Goal: Information Seeking & Learning: Find specific fact

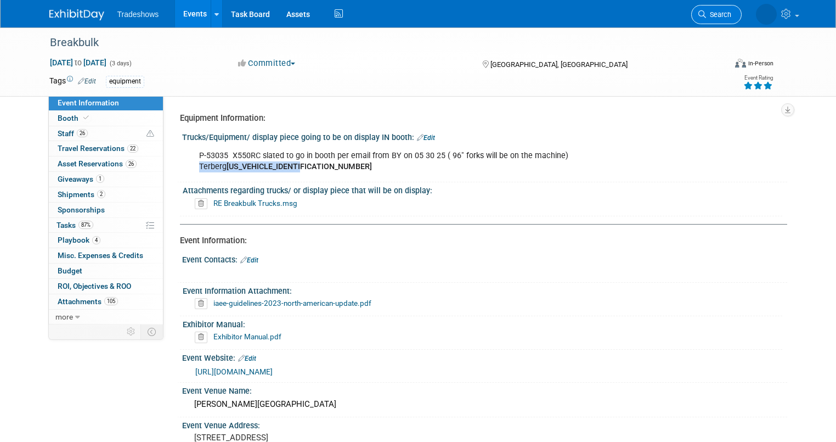
click at [731, 10] on span "Search" at bounding box center [718, 14] width 25 height 8
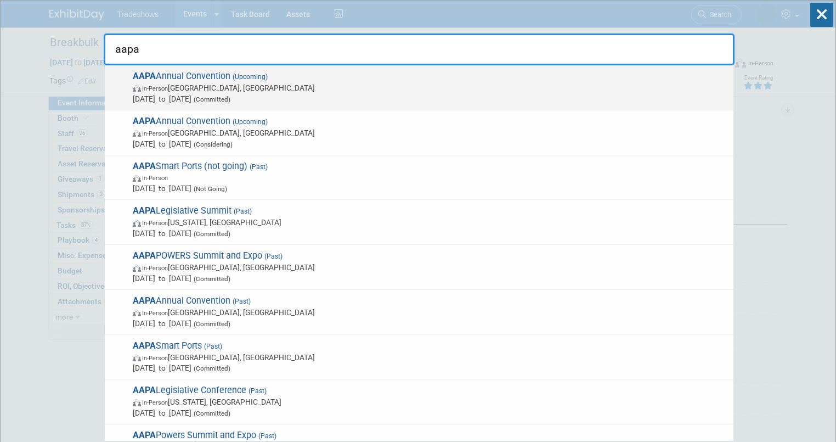
type input "aapa"
click at [159, 88] on span "In-Person" at bounding box center [155, 88] width 26 height 7
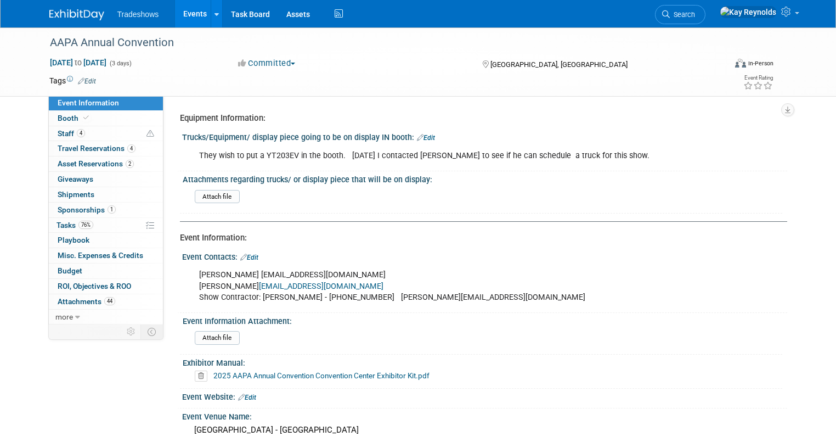
click at [116, 100] on link "Event Information" at bounding box center [106, 102] width 114 height 15
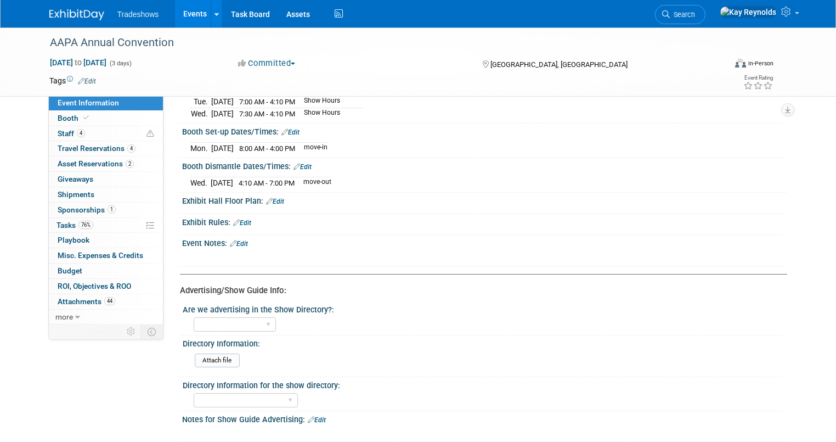
scroll to position [439, 0]
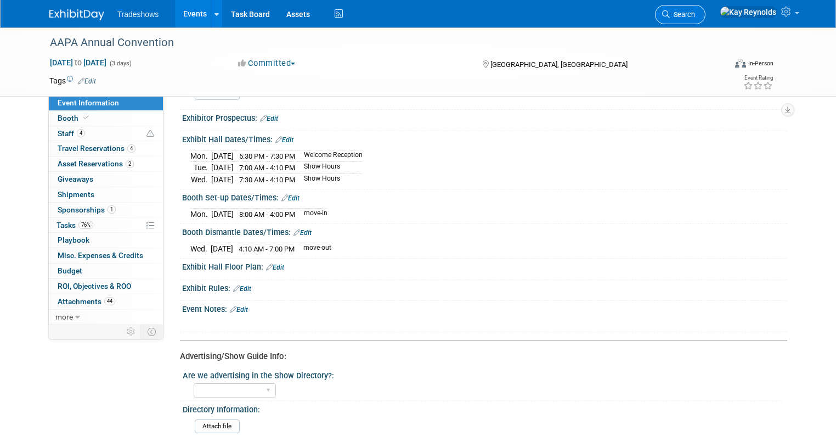
click at [695, 11] on span "Search" at bounding box center [682, 14] width 25 height 8
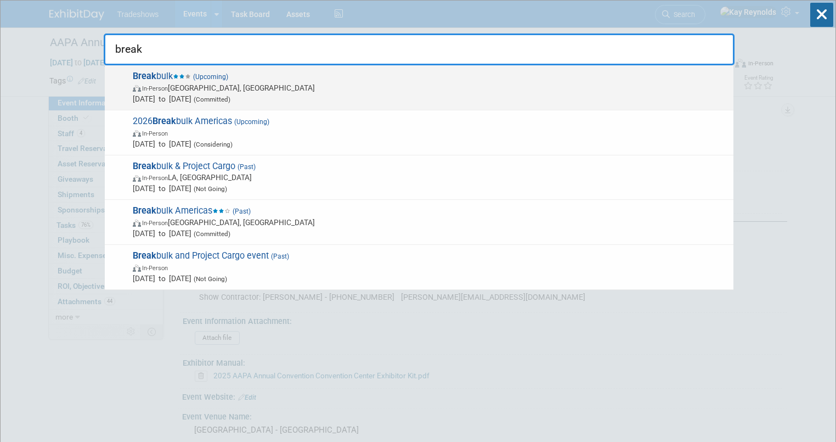
type input "break"
click at [174, 84] on span "In-Person [GEOGRAPHIC_DATA], [GEOGRAPHIC_DATA]" at bounding box center [430, 87] width 595 height 11
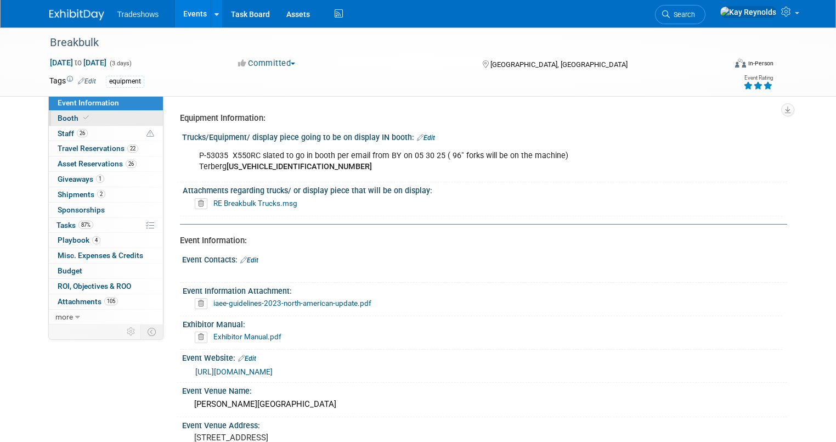
click at [101, 117] on link "Booth" at bounding box center [106, 118] width 114 height 15
select select "Certificate of insurance not needed"
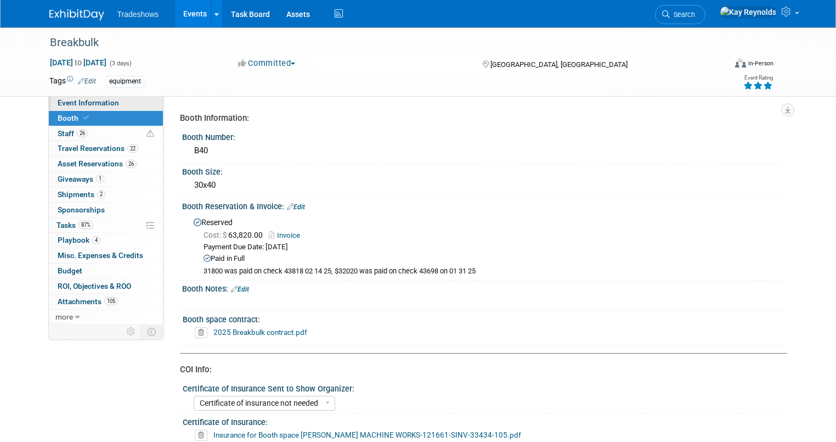
click at [100, 103] on span "Event Information" at bounding box center [88, 102] width 61 height 9
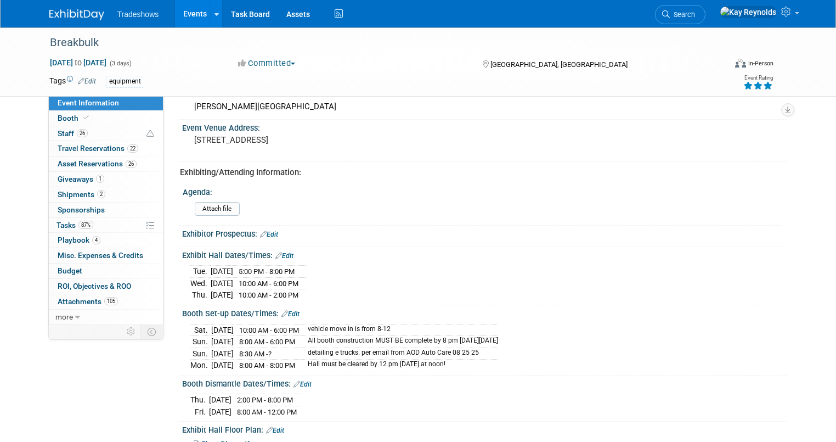
scroll to position [307, 0]
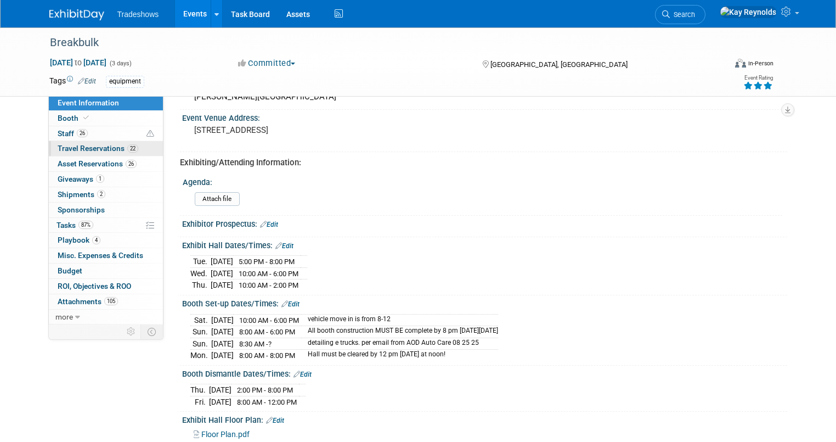
click at [84, 141] on link "22 Travel Reservations 22" at bounding box center [106, 148] width 114 height 15
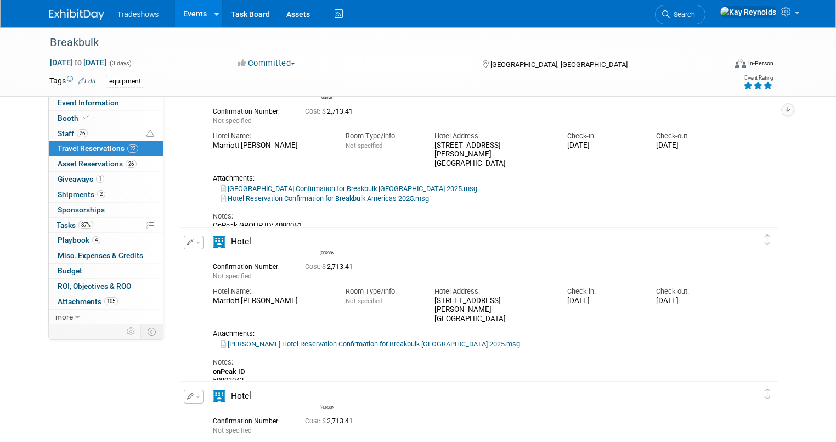
scroll to position [878, 0]
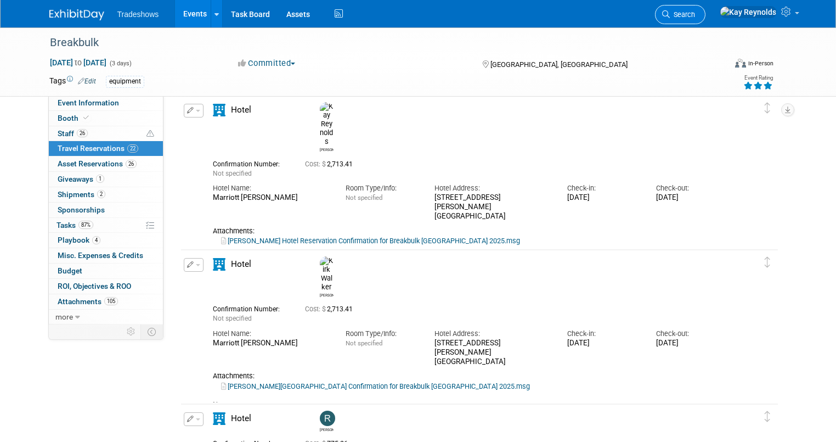
click at [695, 12] on span "Search" at bounding box center [682, 14] width 25 height 8
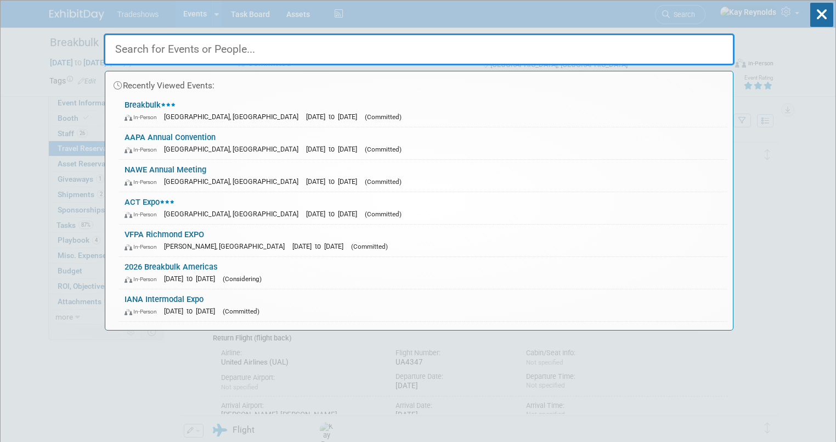
click at [145, 44] on input "text" at bounding box center [419, 49] width 631 height 32
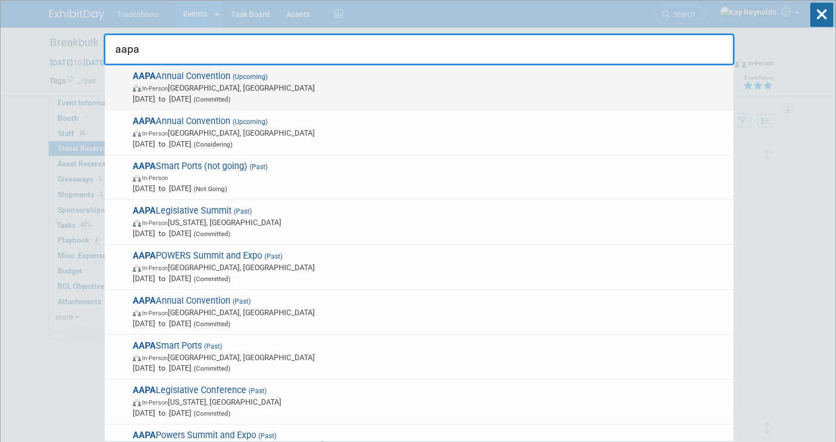
type input "aapa"
click at [153, 86] on span "In-Person" at bounding box center [155, 88] width 26 height 7
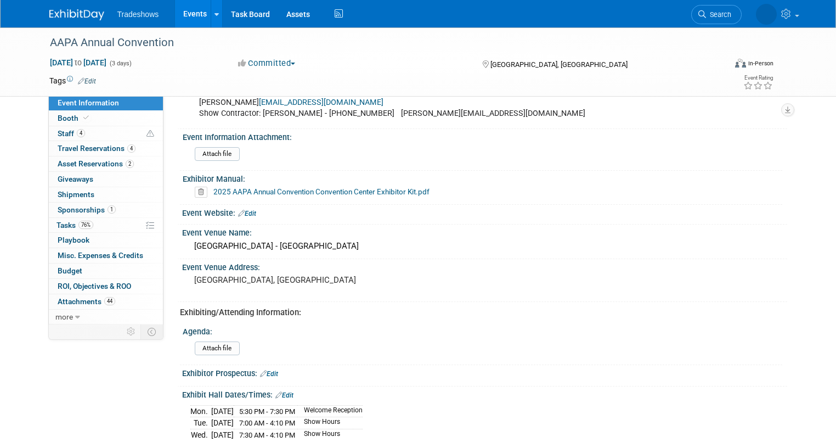
scroll to position [263, 0]
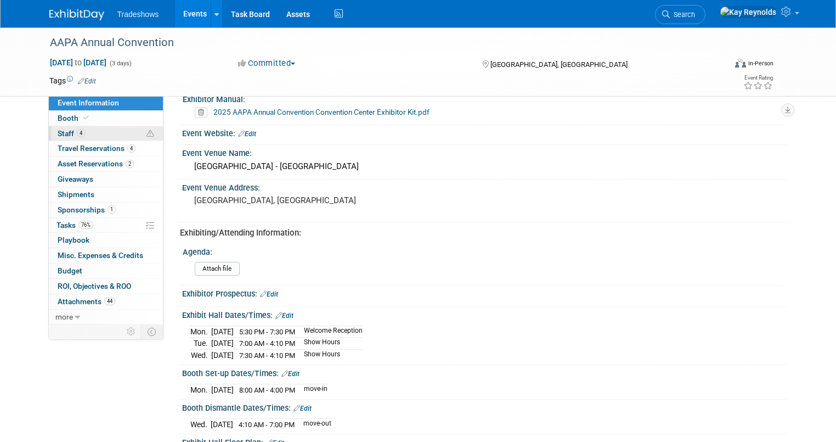
click at [99, 127] on link "4 Staff 4" at bounding box center [106, 133] width 114 height 15
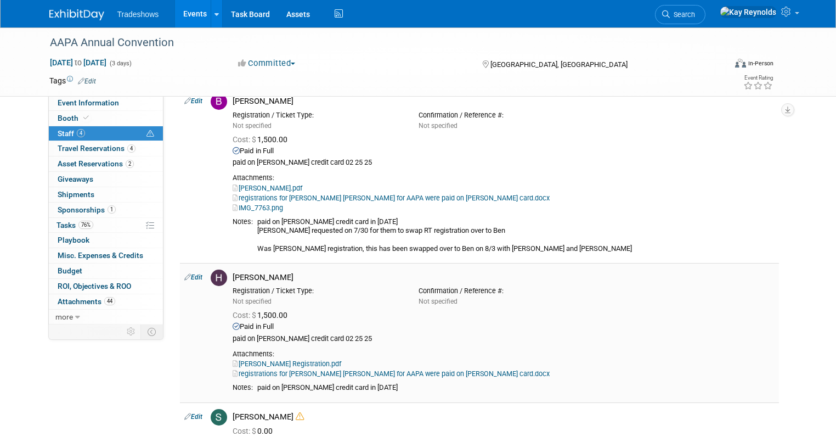
scroll to position [307, 0]
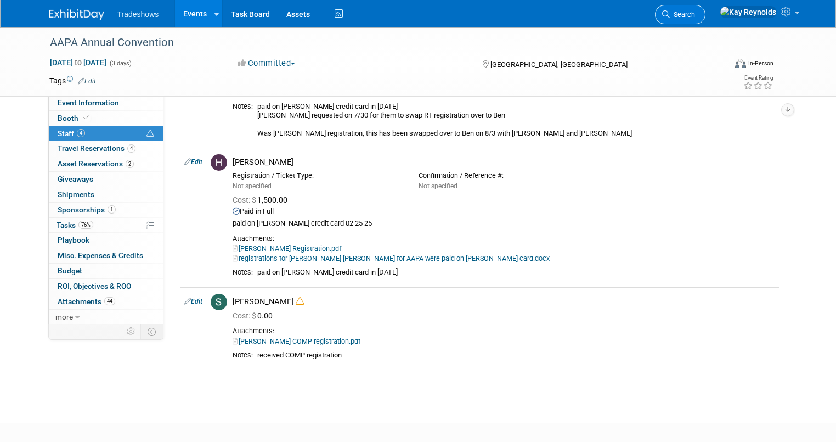
click at [695, 14] on span "Search" at bounding box center [682, 14] width 25 height 8
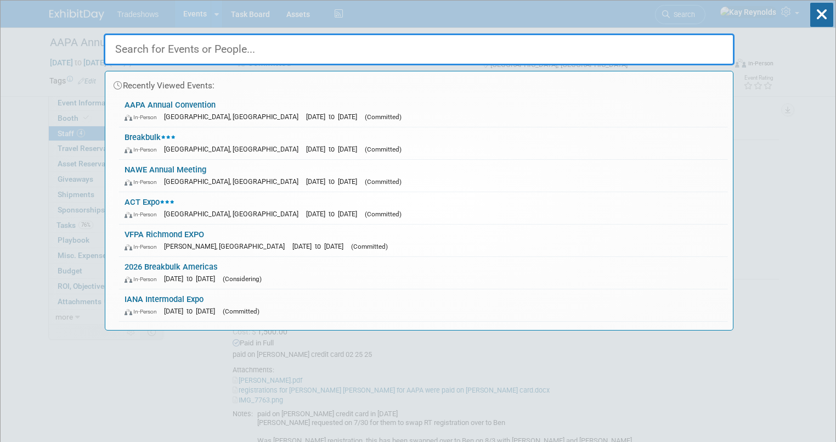
click at [176, 57] on input "text" at bounding box center [419, 49] width 631 height 32
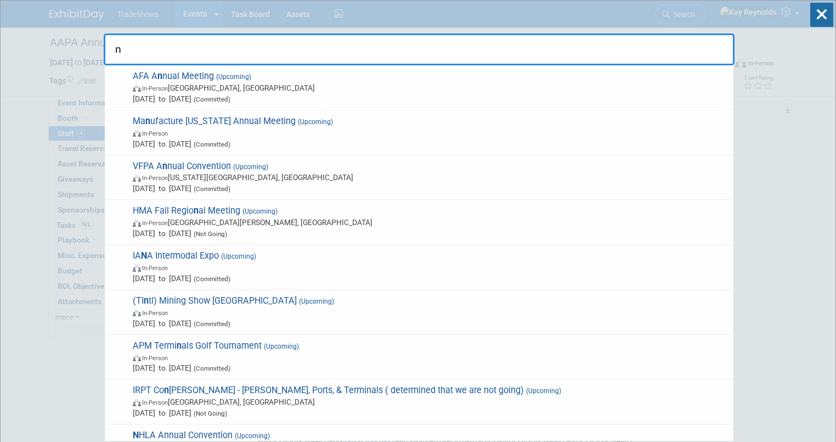
type input "na"
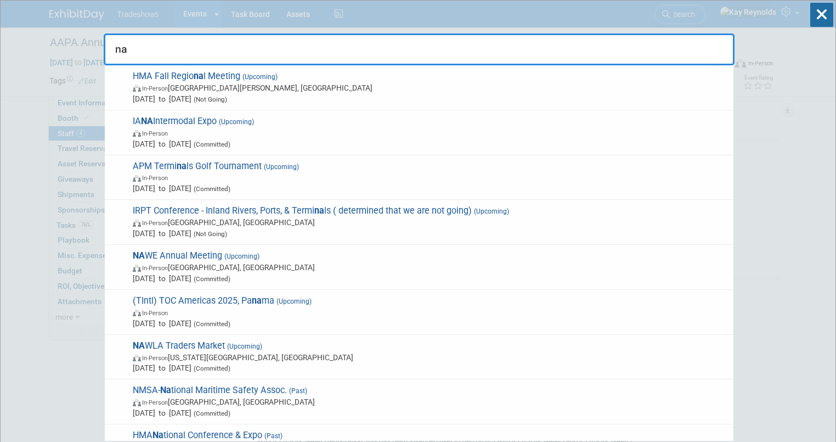
drag, startPoint x: 134, startPoint y: 52, endPoint x: 111, endPoint y: 52, distance: 23.0
click at [111, 52] on input "na" at bounding box center [419, 49] width 631 height 32
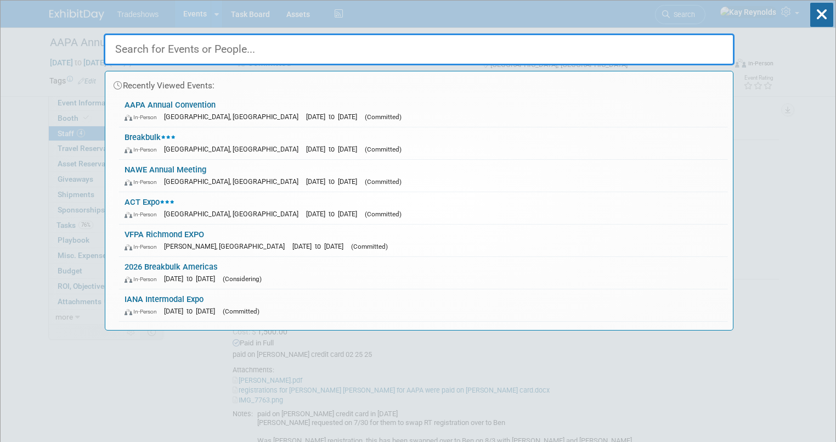
click at [134, 50] on input "text" at bounding box center [419, 49] width 631 height 32
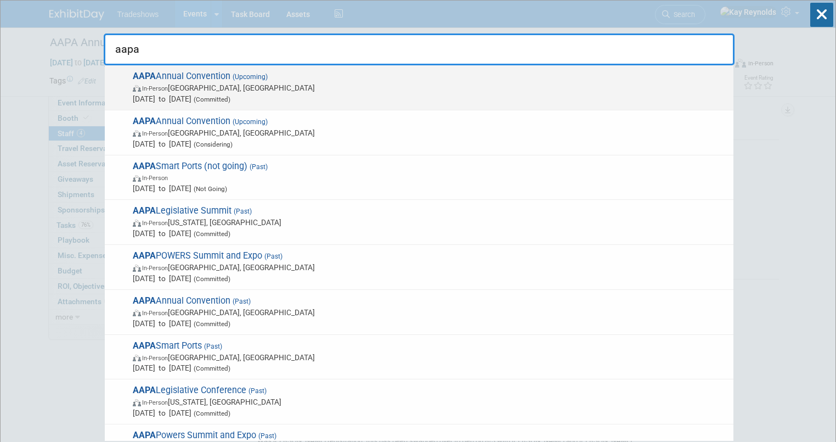
type input "aapa"
click at [163, 86] on span "In-Person" at bounding box center [155, 88] width 26 height 7
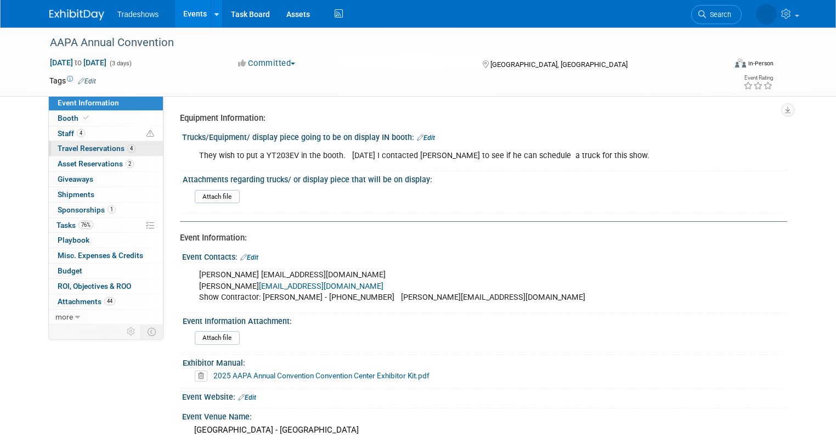
click at [101, 151] on span "Travel Reservations 4" at bounding box center [97, 148] width 78 height 9
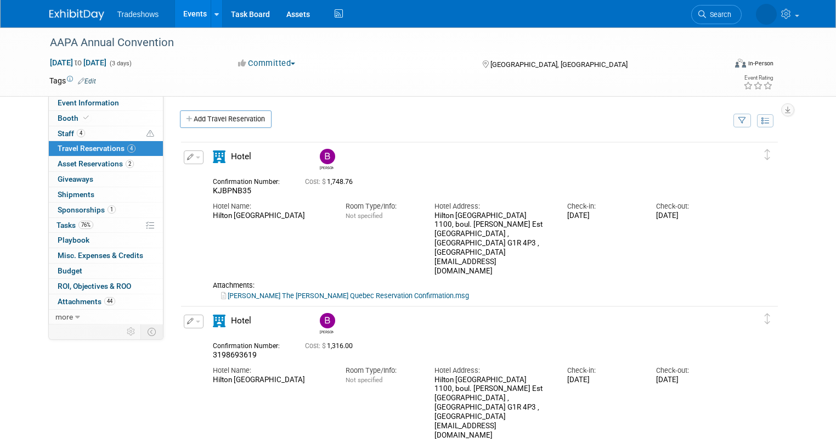
drag, startPoint x: 541, startPoint y: 406, endPoint x: 419, endPoint y: 380, distance: 124.6
click at [419, 380] on div "Hotel Name: Hilton Quebec Room Type/Info: Not specified Hotel Address: Hilton Q…" at bounding box center [471, 400] width 532 height 80
copy div "Hotel Address: Hilton Quebec 1100, boul. René-Lévesque Est Quebec , QC G1R 4P3 …"
click at [86, 104] on span "Event Information" at bounding box center [88, 102] width 61 height 9
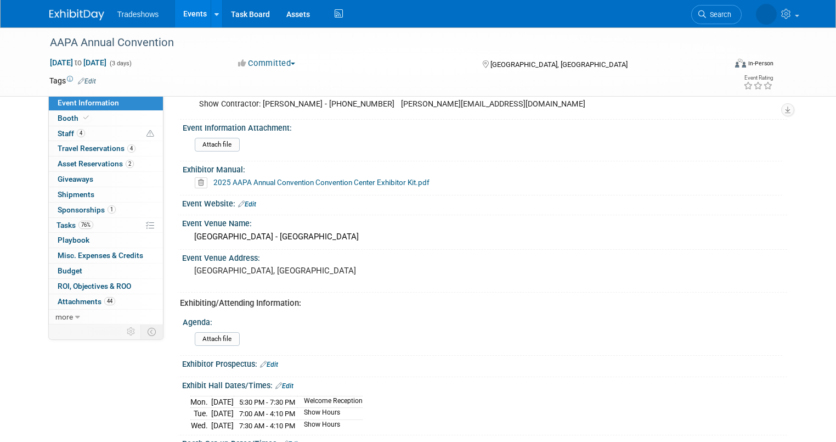
scroll to position [263, 0]
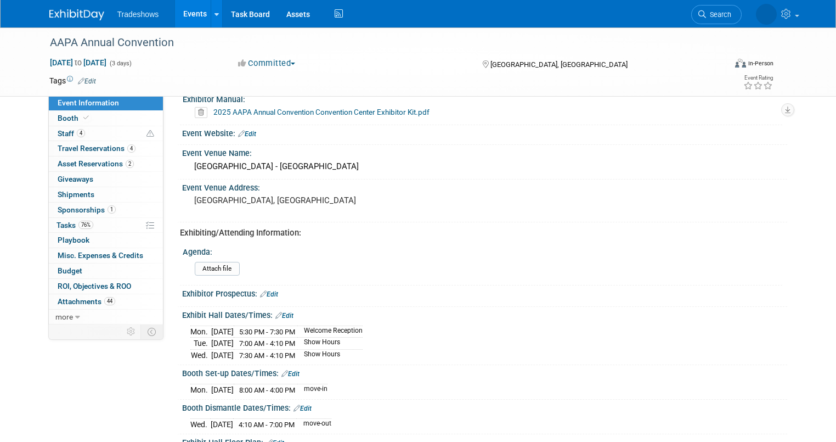
drag, startPoint x: 169, startPoint y: 312, endPoint x: 374, endPoint y: 352, distance: 208.6
click at [374, 352] on div "Exhibit Hall Dates/Times: Edit Mon. Oct 6, 2025 5:30 PM - 7:30 PM Welcome Recep…" at bounding box center [482, 336] width 610 height 58
copy div "Exhibit Hall Dates/Times: Edit"
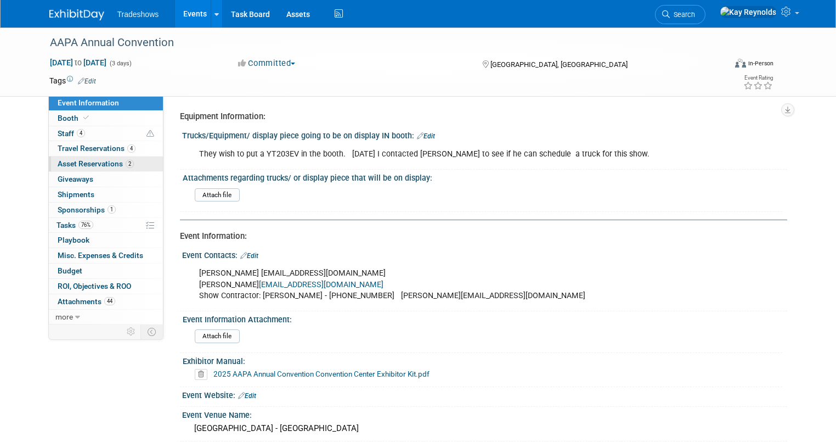
scroll to position [0, 0]
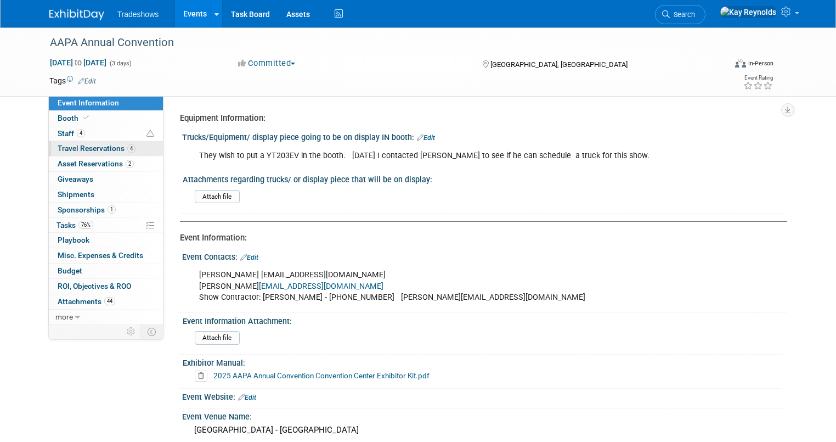
click at [100, 151] on span "Travel Reservations 4" at bounding box center [97, 148] width 78 height 9
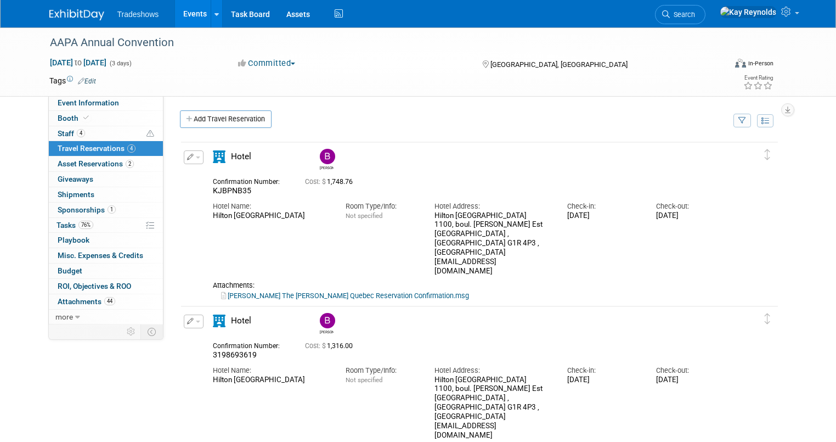
drag, startPoint x: 200, startPoint y: 180, endPoint x: 268, endPoint y: 193, distance: 68.6
click at [268, 193] on div "Confirmation Number: KJBPNB35" at bounding box center [251, 184] width 92 height 21
copy div "Confirmation Number: KJBPNB35"
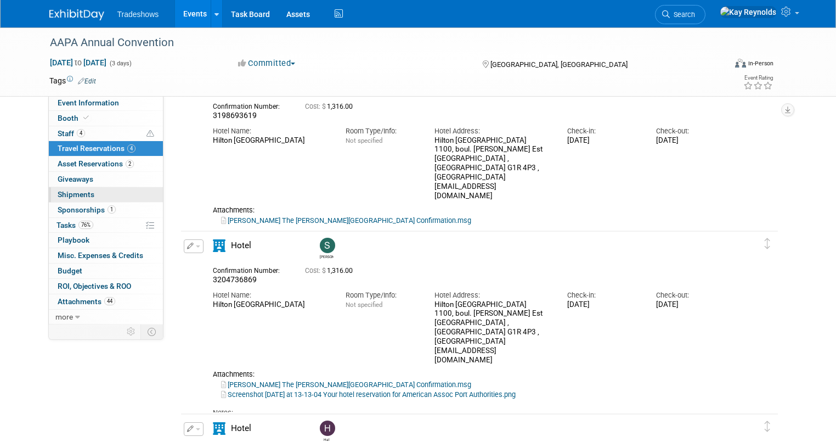
scroll to position [219, 0]
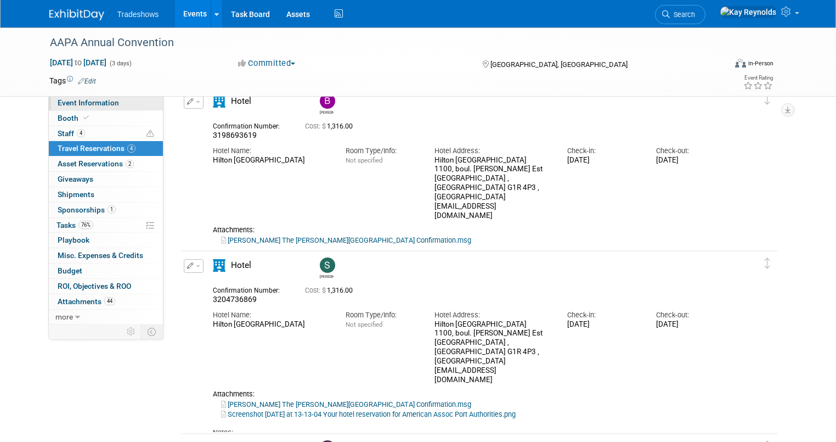
click at [124, 103] on link "Event Information" at bounding box center [106, 102] width 114 height 15
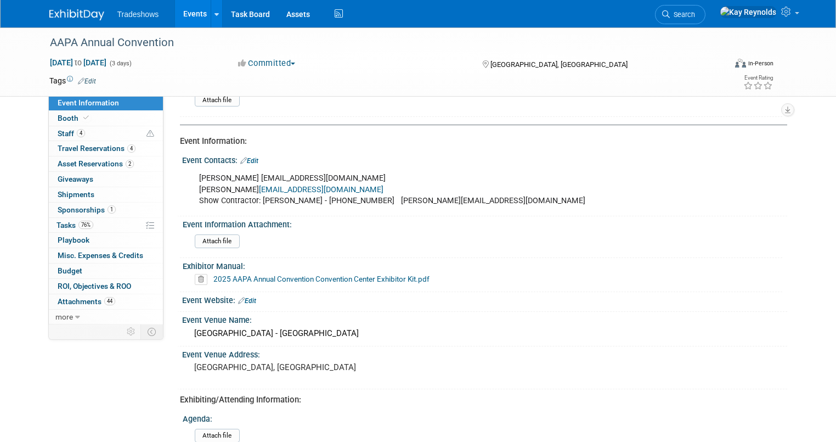
scroll to position [88, 0]
